Goal: Task Accomplishment & Management: Use online tool/utility

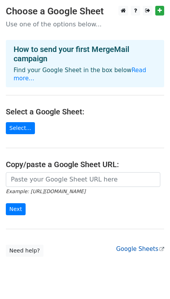
click at [155, 250] on link "Google Sheets" at bounding box center [140, 249] width 48 height 7
click at [85, 122] on main "Choose a Google Sheet Use one of the options below... How to send your first Me…" at bounding box center [85, 131] width 170 height 251
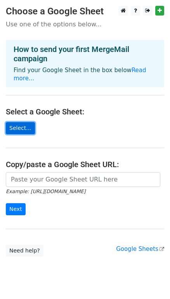
click at [19, 129] on link "Select..." at bounding box center [20, 128] width 29 height 12
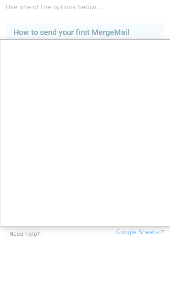
scroll to position [24, 0]
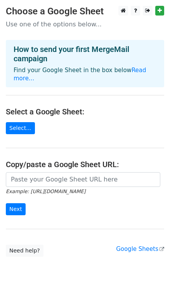
click at [85, 139] on main "Choose a Google Sheet Use one of the options below... How to send your first Me…" at bounding box center [85, 131] width 170 height 251
click at [17, 128] on link "Select..." at bounding box center [20, 128] width 29 height 12
click at [24, 130] on link "Select..." at bounding box center [20, 128] width 29 height 12
click at [16, 131] on link "Select..." at bounding box center [20, 128] width 29 height 12
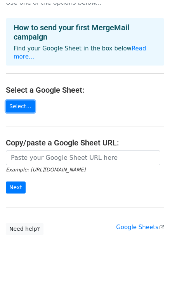
scroll to position [19, 0]
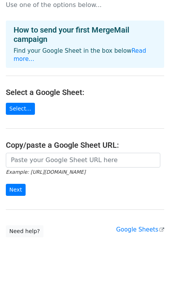
click at [76, 224] on main "Choose a Google Sheet Use one of the options below... How to send your first Me…" at bounding box center [85, 111] width 170 height 251
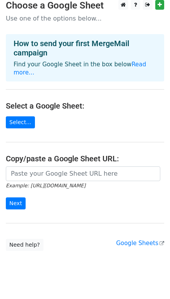
scroll to position [0, 0]
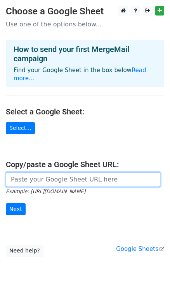
click at [43, 181] on input "url" at bounding box center [83, 179] width 155 height 15
paste input "1760644021"
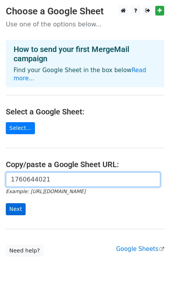
type input "1760644021"
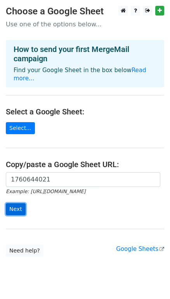
click at [20, 212] on input "Next" at bounding box center [16, 209] width 20 height 12
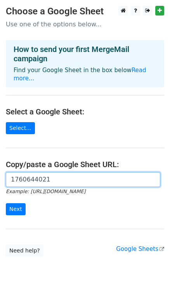
drag, startPoint x: 60, startPoint y: 178, endPoint x: -13, endPoint y: 177, distance: 73.4
click at [0, 177] on html "Choose a Google Sheet Use one of the options below... How to send your first Me…" at bounding box center [85, 159] width 170 height 319
click at [44, 176] on input "url" at bounding box center [83, 179] width 155 height 15
paste input "https://docs.google.com/spreadsheets/d/1Npi75_ryJ1GMoig-7BQxDekup78TEWaJH6dNUd0…"
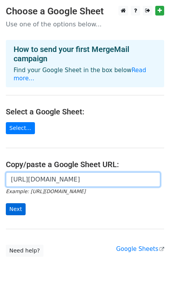
type input "https://docs.google.com/spreadsheets/d/1Npi75_ryJ1GMoig-7BQxDekup78TEWaJH6dNUd0…"
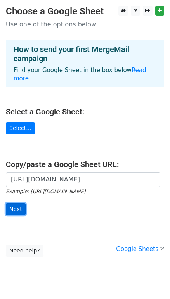
click at [22, 211] on input "Next" at bounding box center [16, 209] width 20 height 12
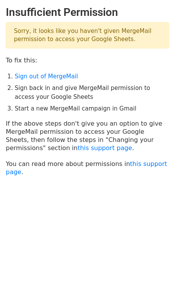
click at [74, 202] on body "Insufficient Permission Sorry, it looks like you haven't given MergeMail permis…" at bounding box center [87, 110] width 175 height 209
click at [75, 205] on body "Insufficient Permission Sorry, it looks like you haven't given MergeMail permis…" at bounding box center [87, 110] width 175 height 209
click at [90, 56] on main "Insufficient Permission Sorry, it looks like you haven't given MergeMail permis…" at bounding box center [87, 91] width 175 height 170
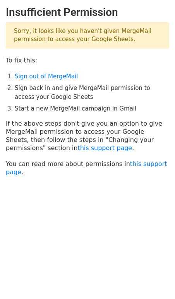
click at [86, 184] on body "Insufficient Permission Sorry, it looks like you haven't given MergeMail permis…" at bounding box center [87, 110] width 175 height 209
click at [46, 106] on li "Start a new MergeMail campaign in Gmail" at bounding box center [92, 108] width 155 height 9
click at [43, 77] on link "Sign out of MergeMail" at bounding box center [46, 76] width 63 height 7
